Goal: Information Seeking & Learning: Learn about a topic

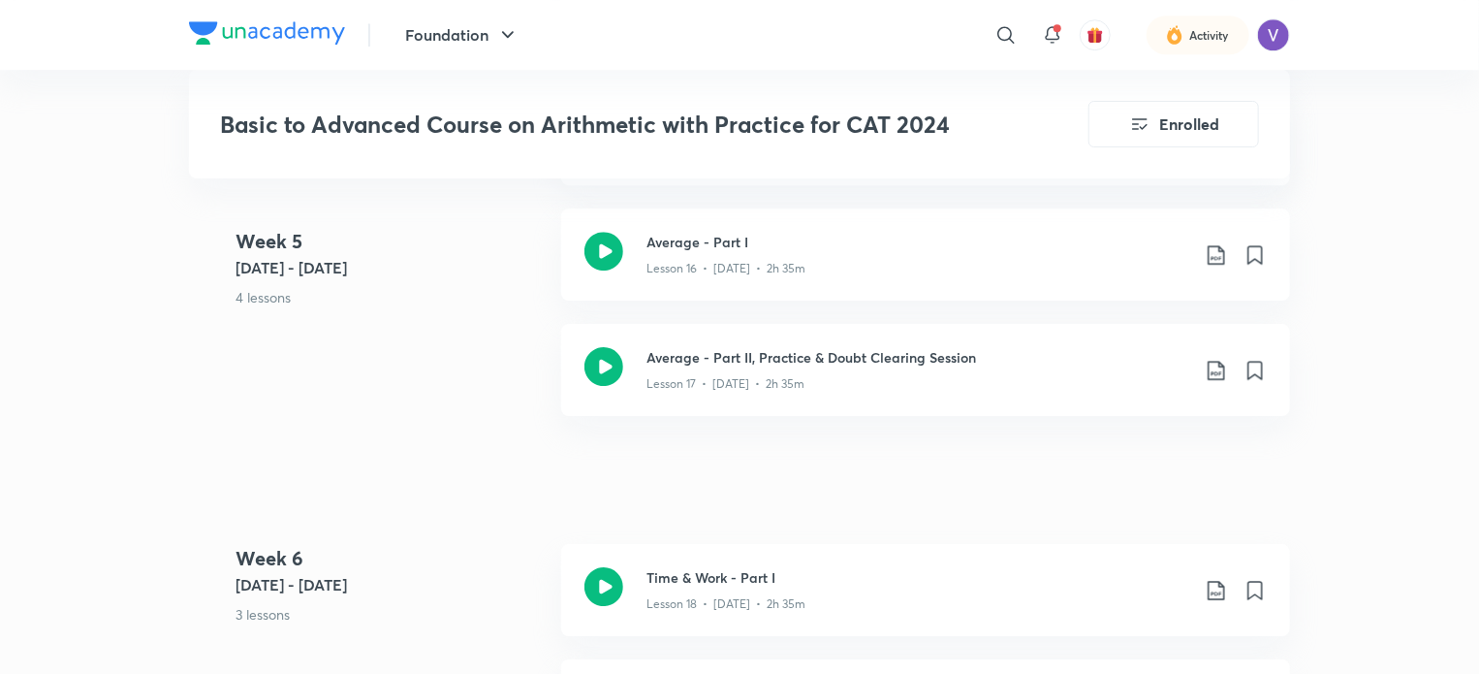
scroll to position [2955, 0]
click at [751, 377] on p "Lesson 17 • Jul 28 • 2h 35m" at bounding box center [726, 382] width 158 height 17
click at [610, 244] on icon at bounding box center [604, 250] width 39 height 39
click at [713, 236] on h3 "Average - Part I" at bounding box center [918, 241] width 543 height 20
